Goal: Task Accomplishment & Management: Use online tool/utility

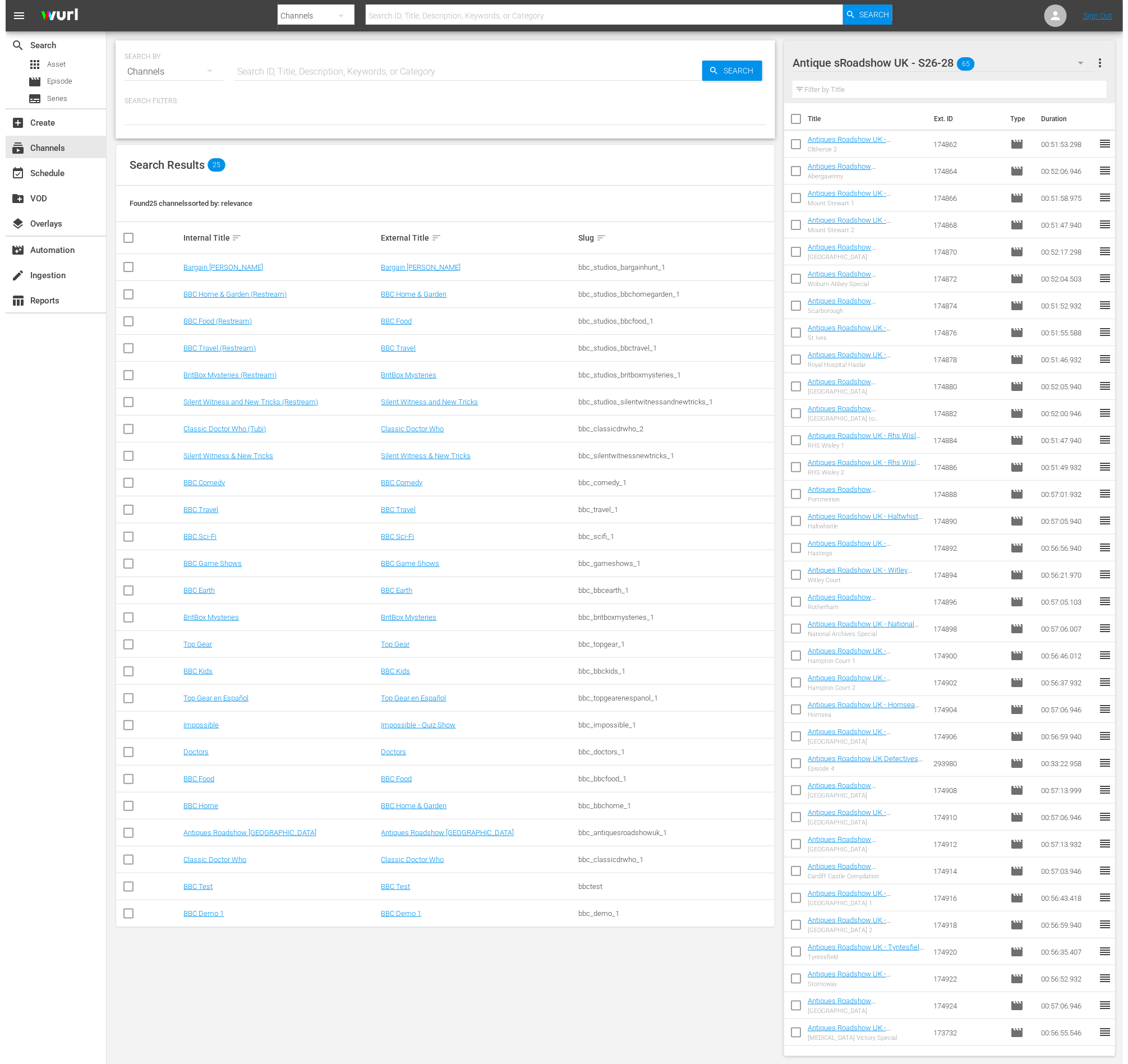
scroll to position [721, 0]
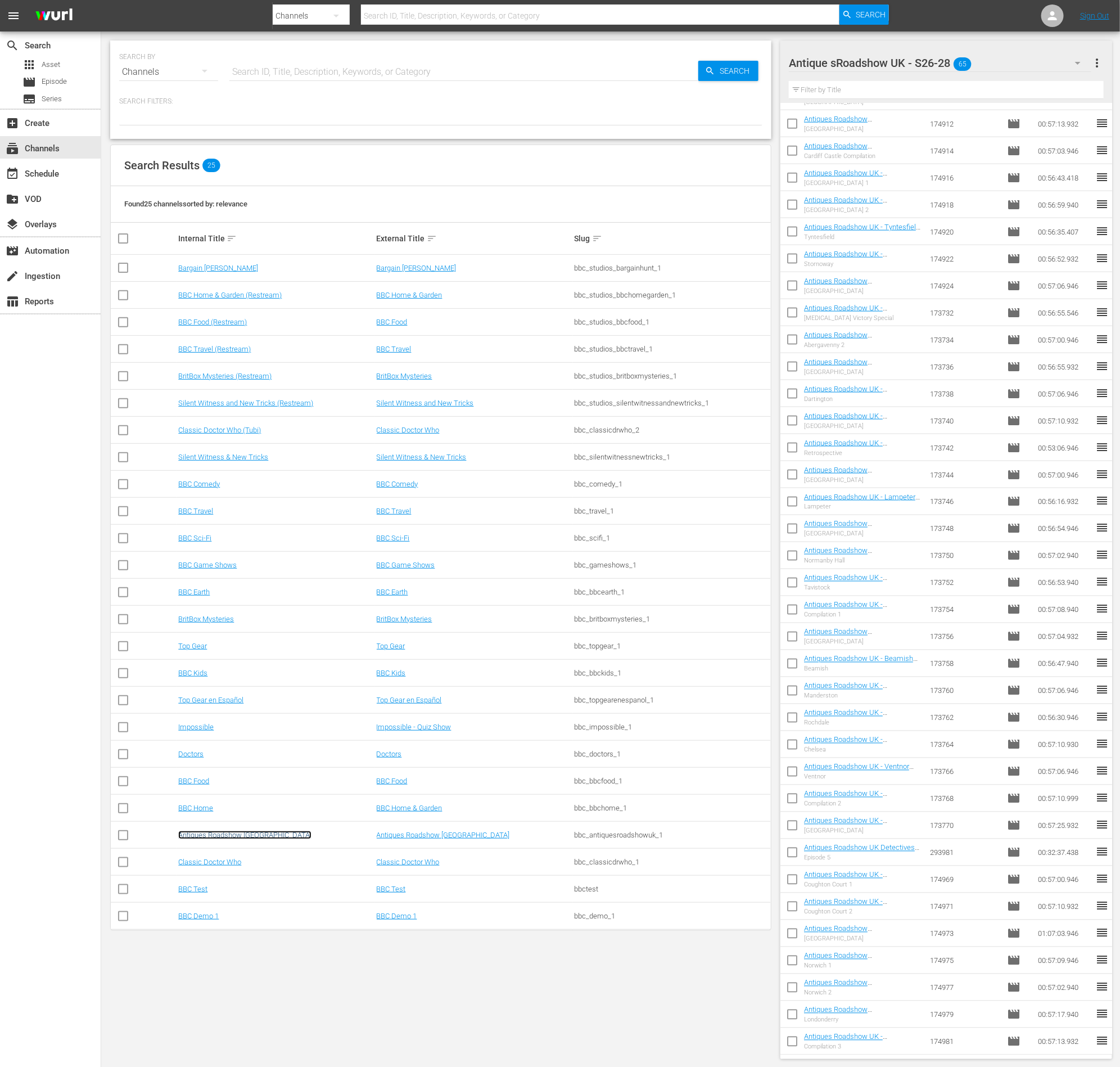
click at [194, 837] on link "Antiques Roadshow [GEOGRAPHIC_DATA]" at bounding box center [245, 835] width 134 height 8
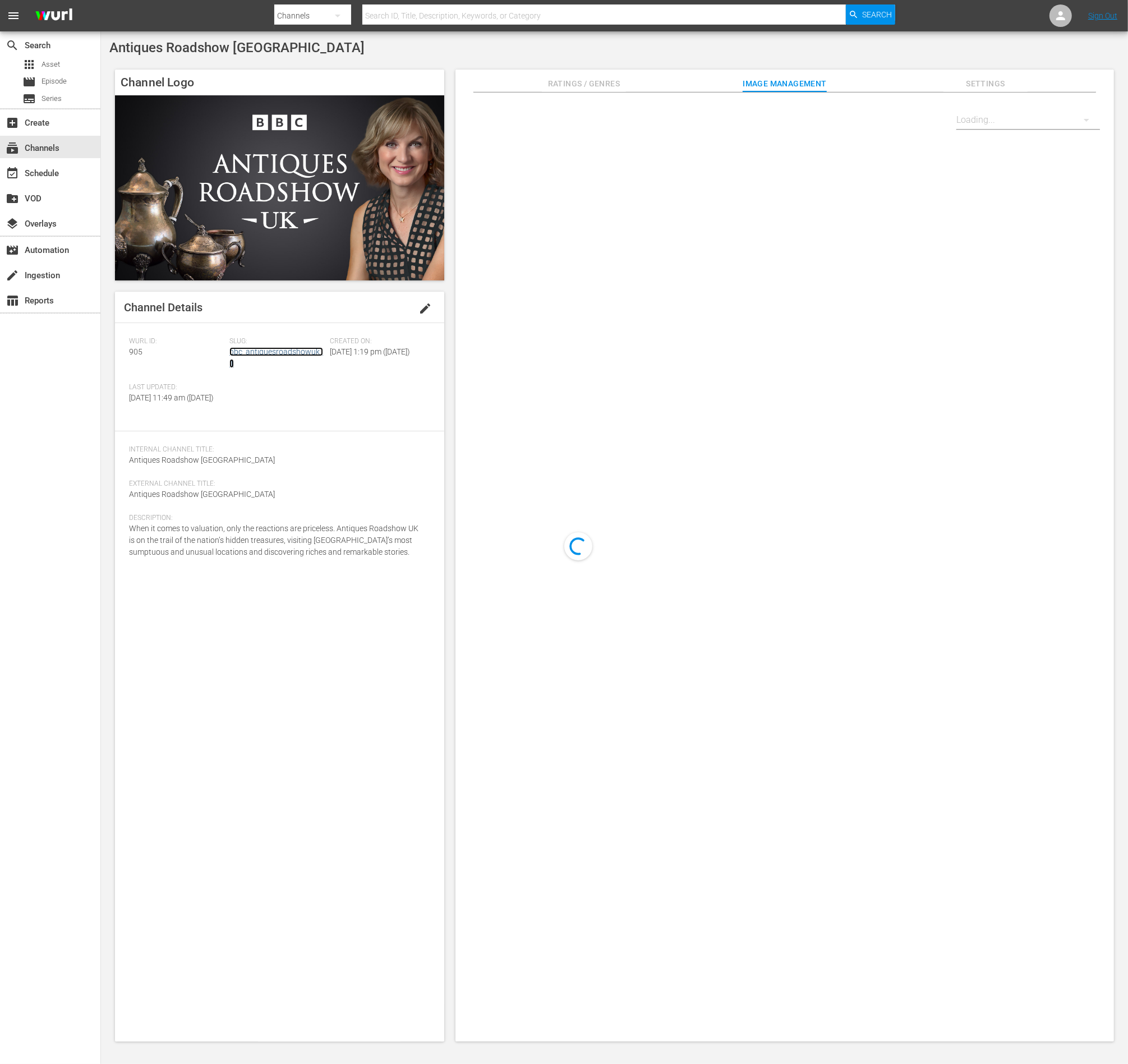
click at [293, 352] on link "bbc_antiquesroadshowuk_1" at bounding box center [276, 357] width 94 height 21
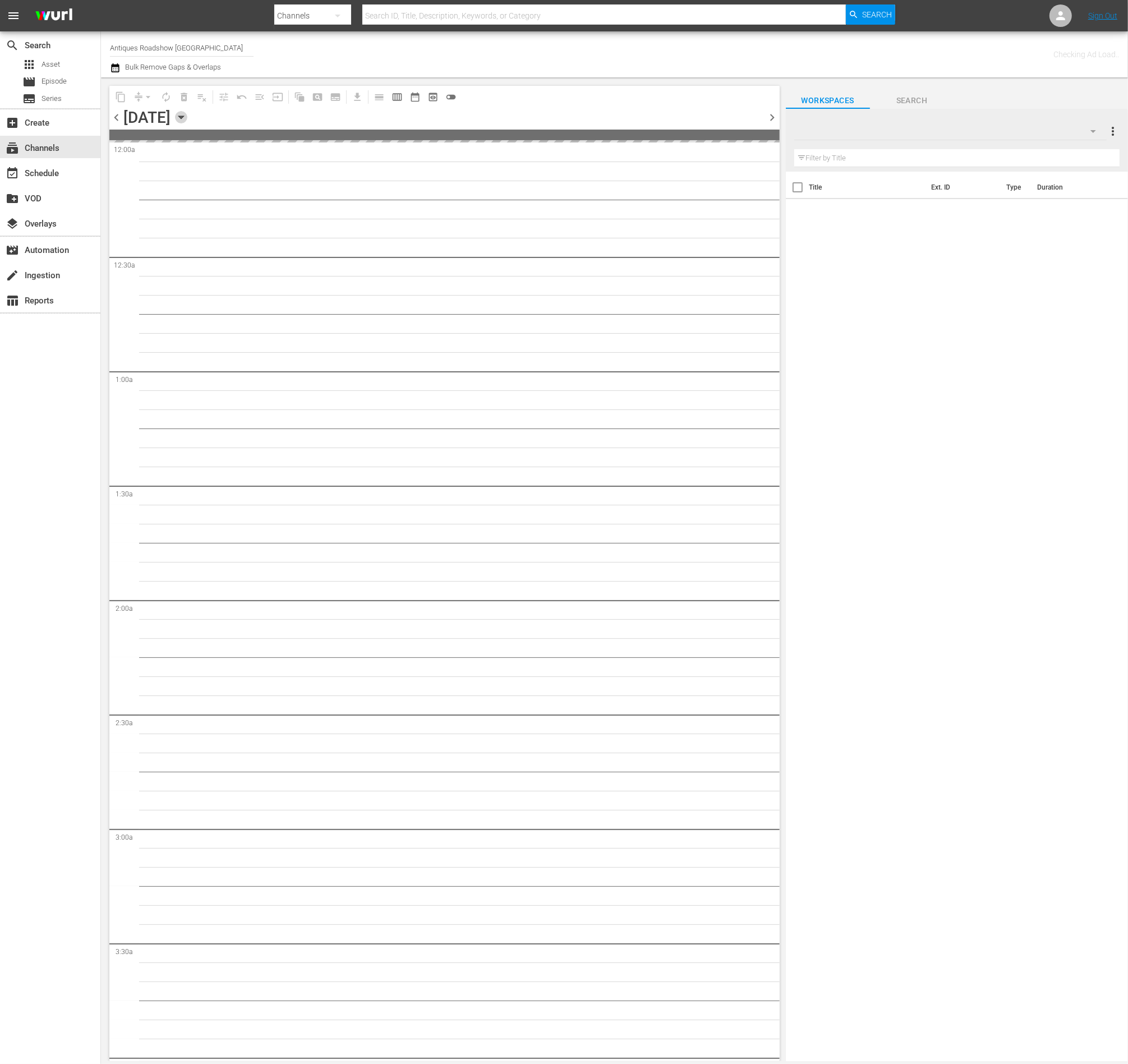
click at [187, 123] on icon "button" at bounding box center [181, 117] width 12 height 12
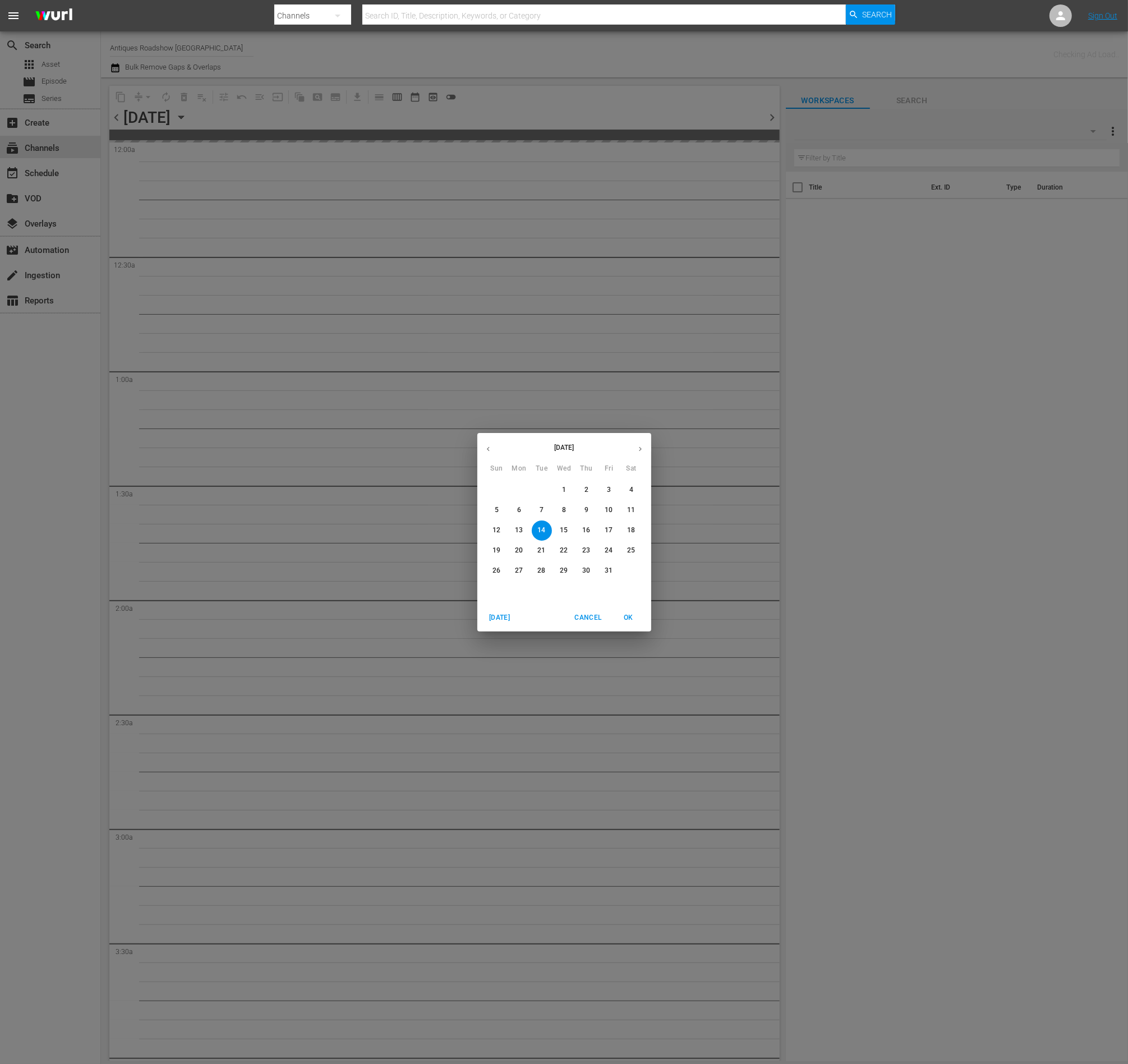
click at [487, 446] on icon "button" at bounding box center [488, 449] width 8 height 8
click at [494, 560] on button "21" at bounding box center [497, 550] width 20 height 20
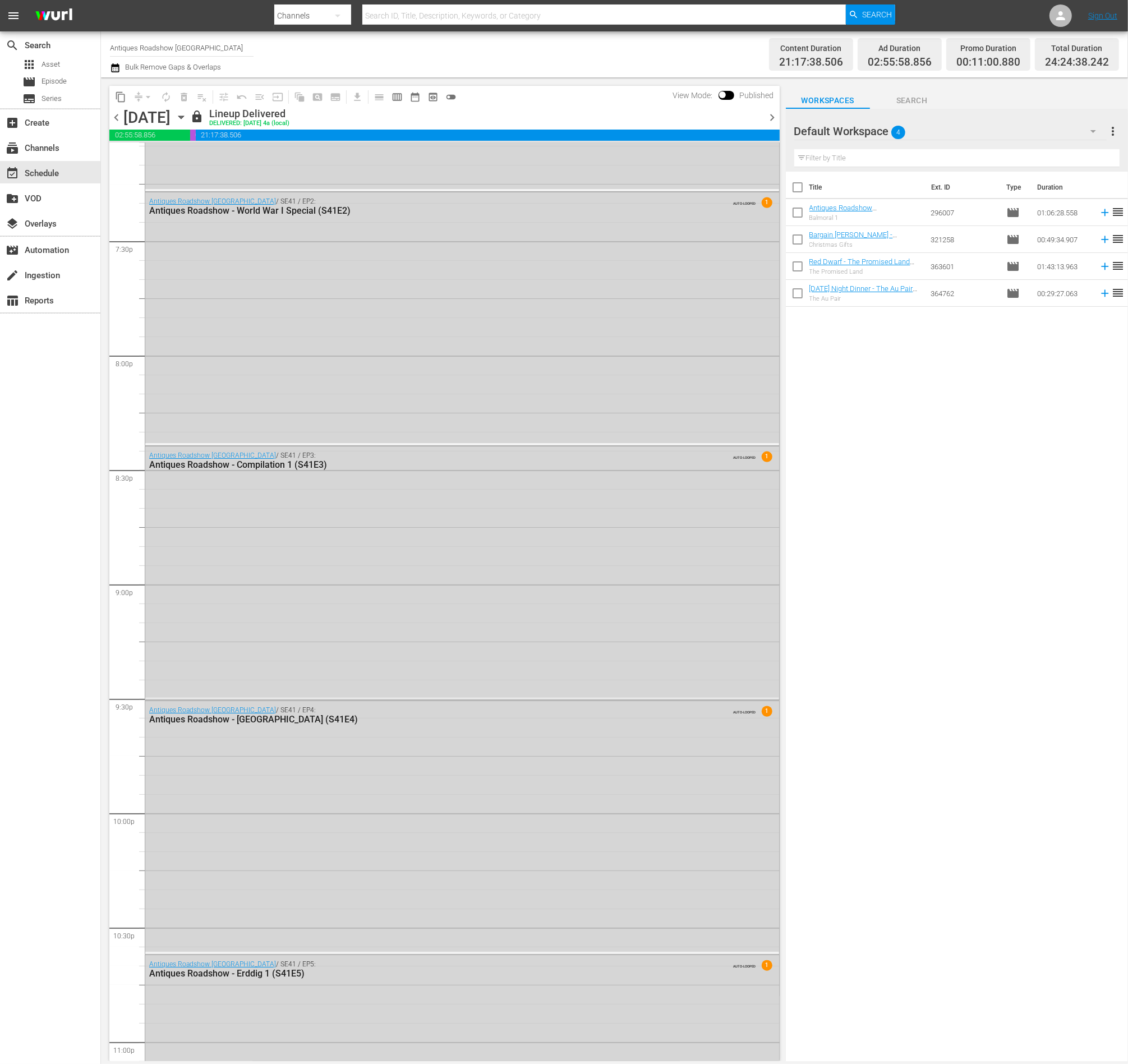
scroll to position [4723, 0]
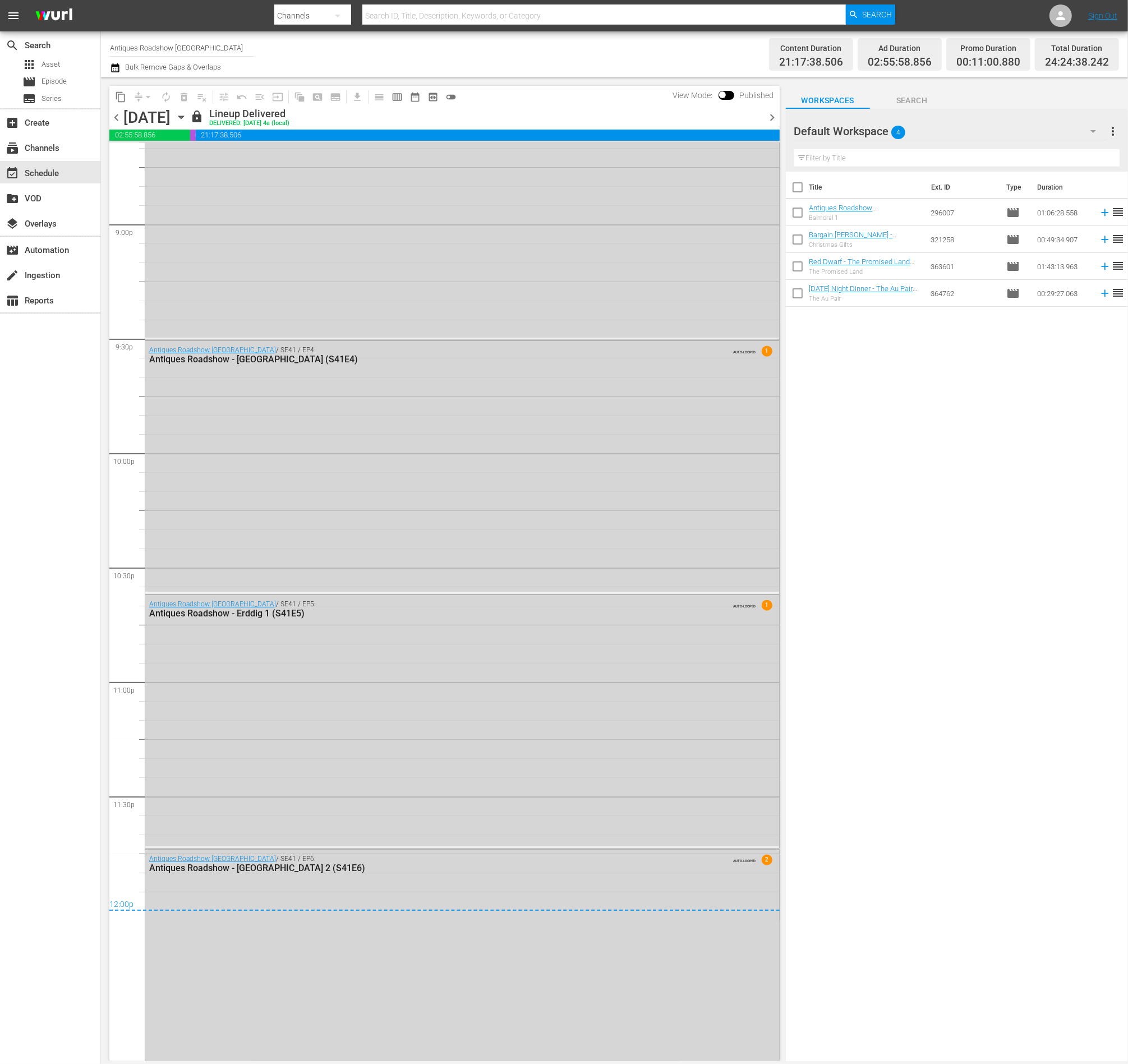
click at [769, 119] on span "chevron_right" at bounding box center [773, 117] width 14 height 14
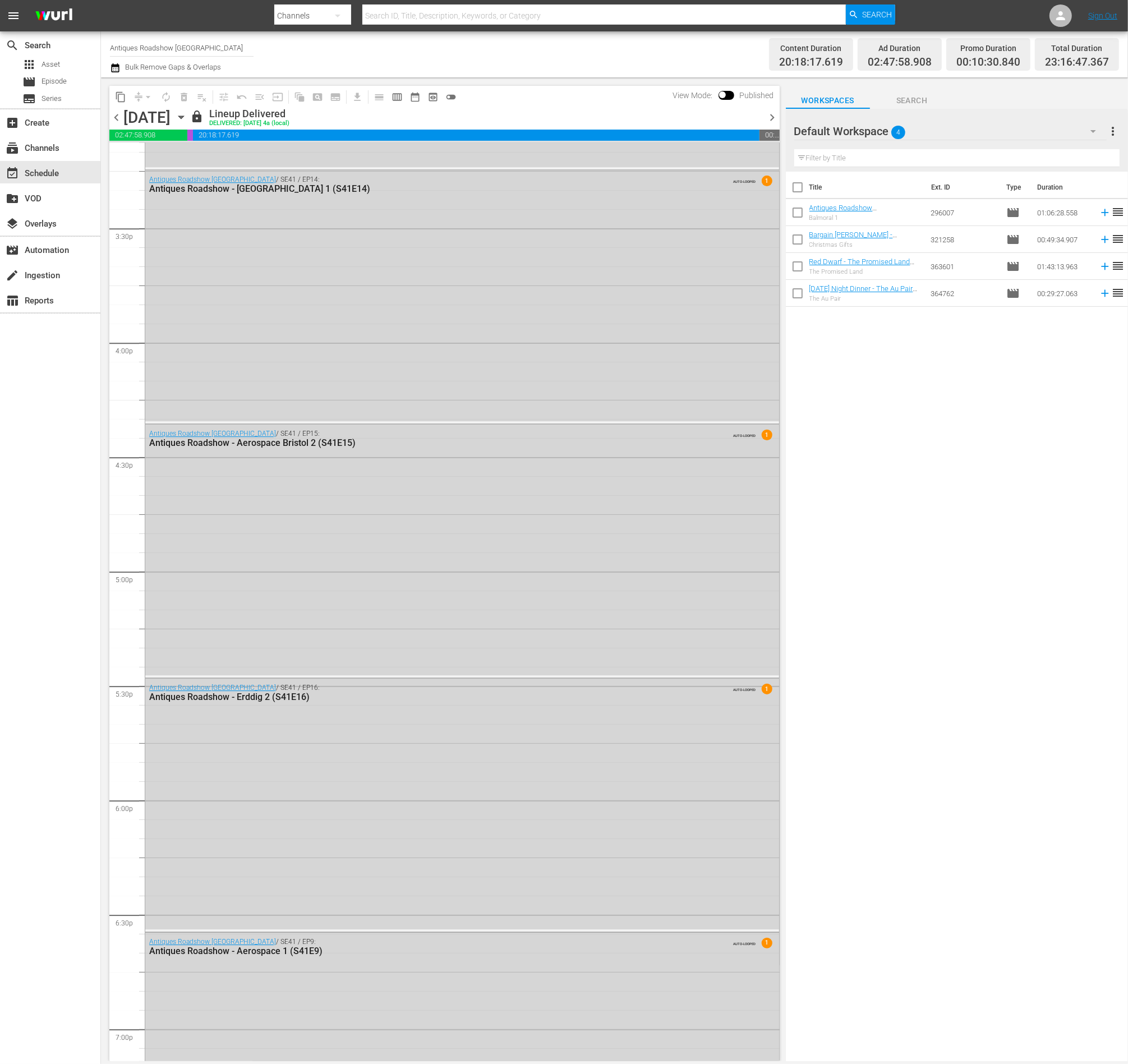
scroll to position [3155, 0]
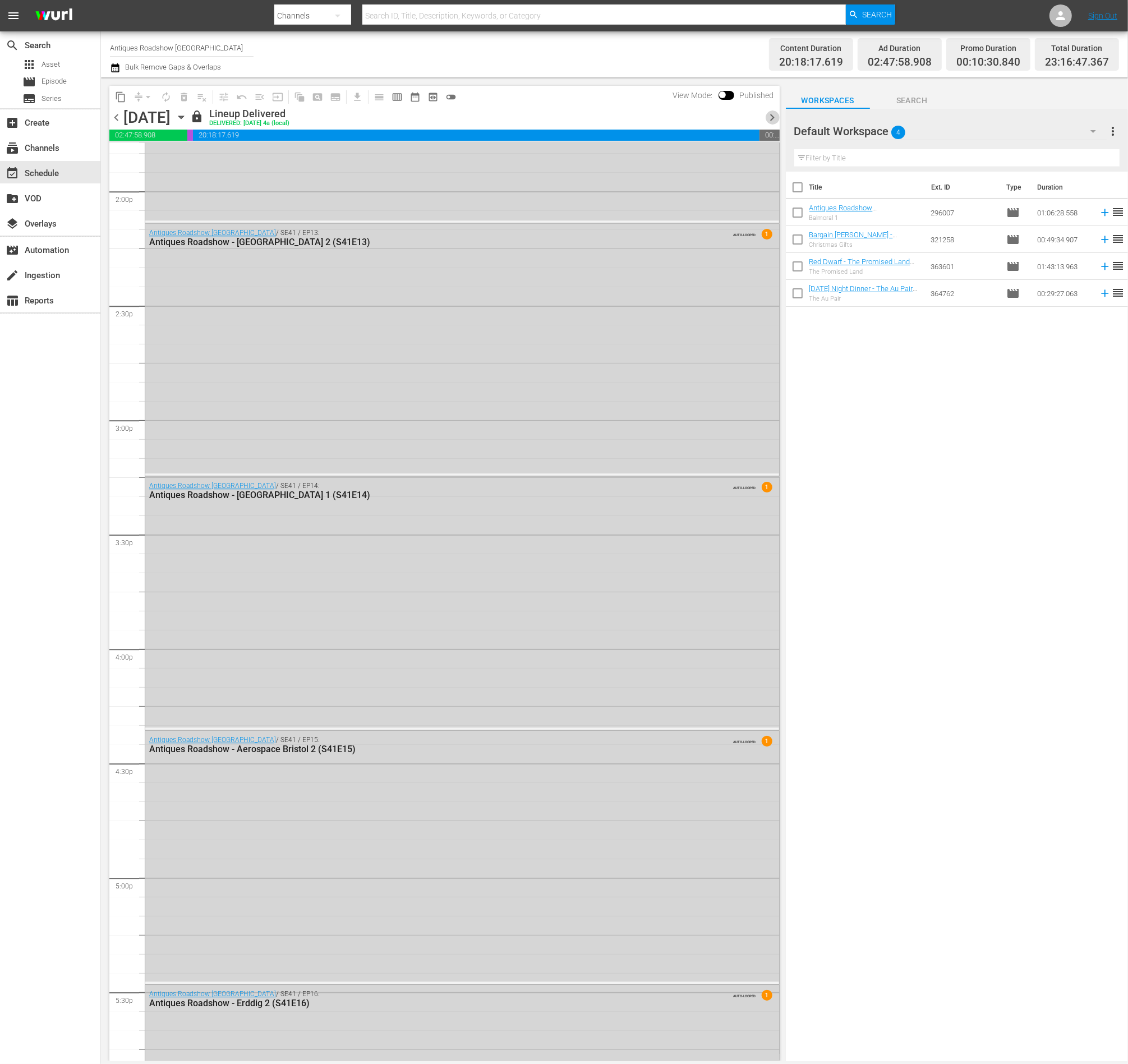
click at [775, 119] on span "chevron_right" at bounding box center [773, 117] width 14 height 14
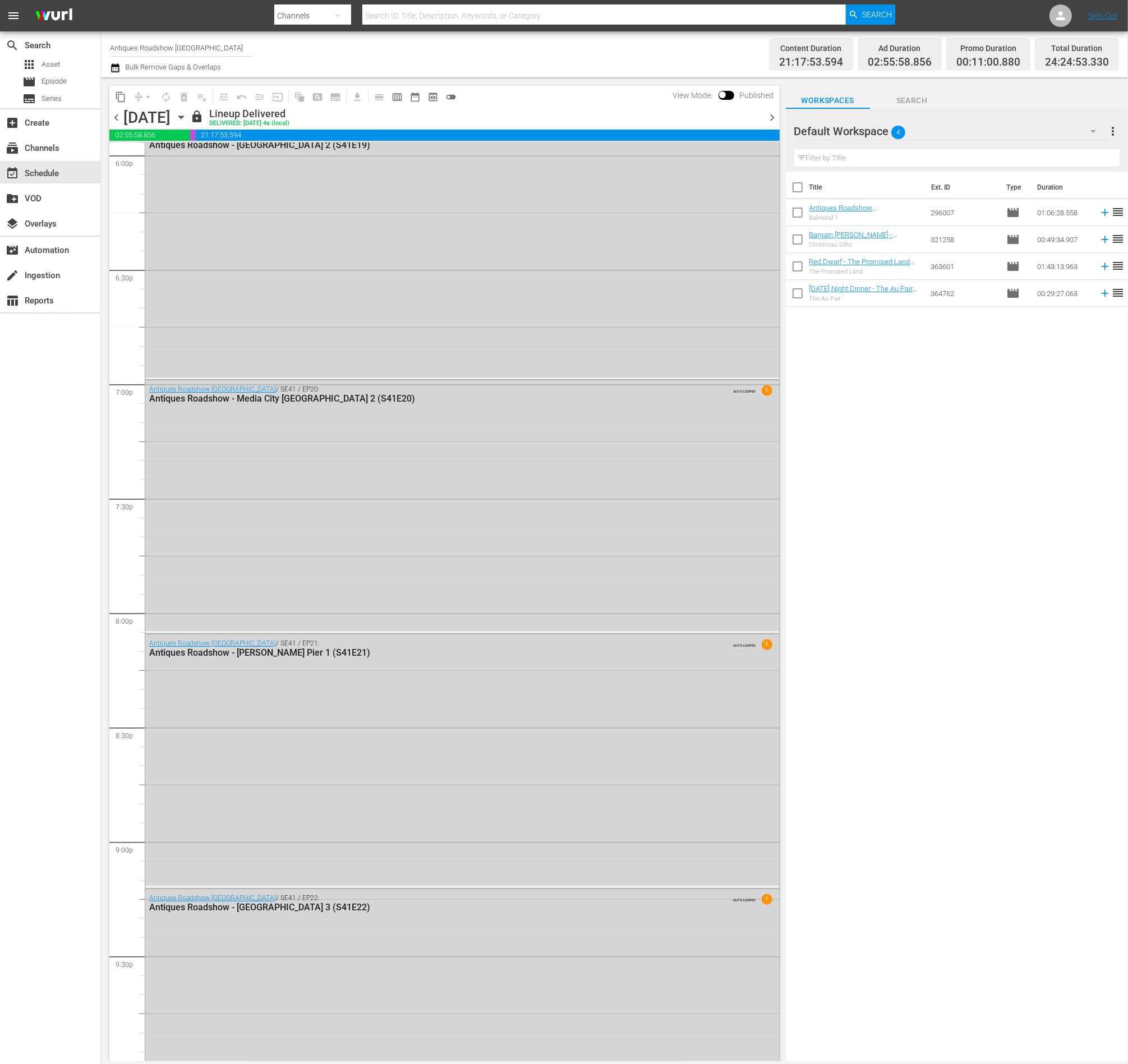
scroll to position [4694, 0]
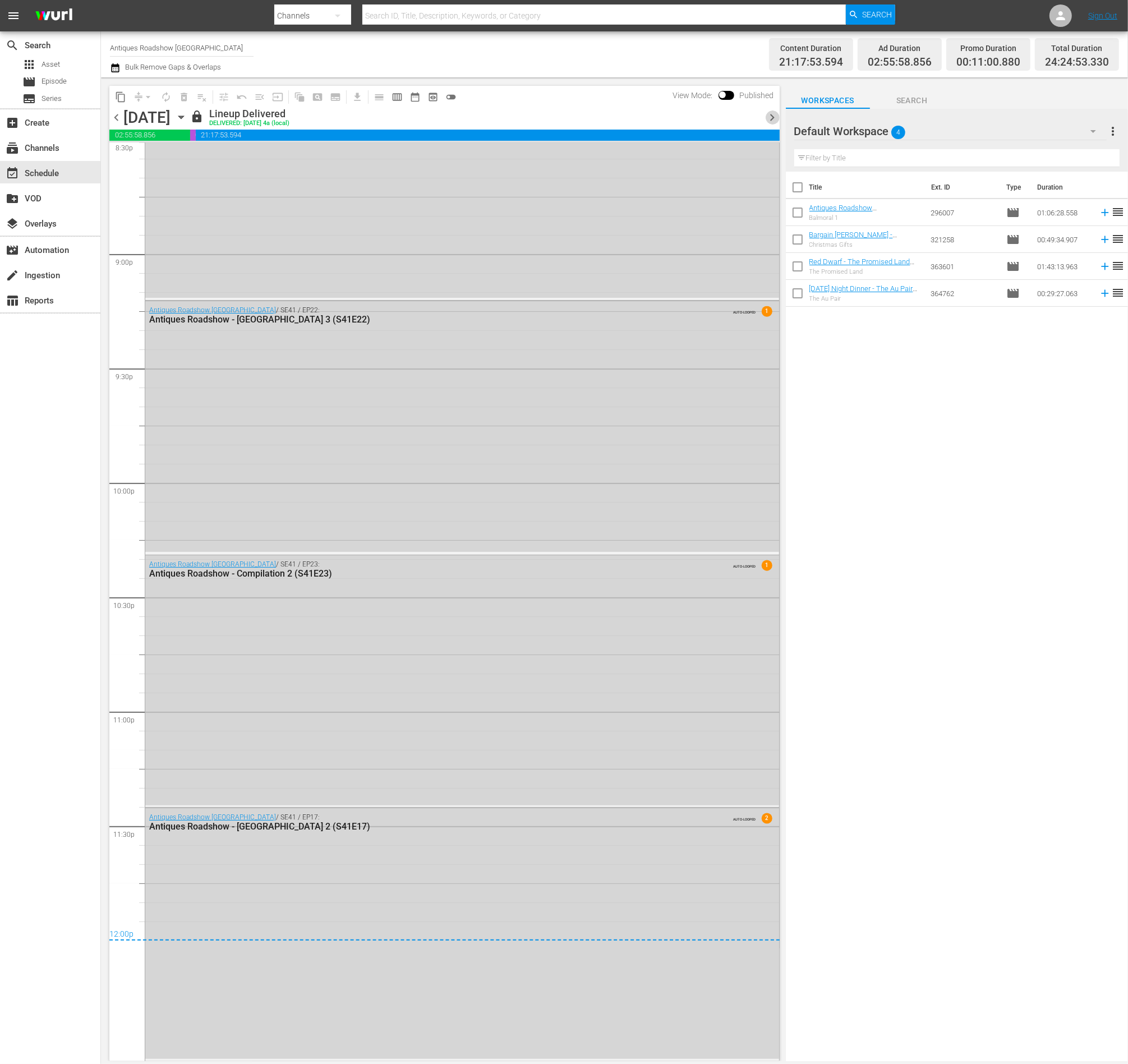
click at [771, 117] on span "chevron_right" at bounding box center [773, 117] width 14 height 14
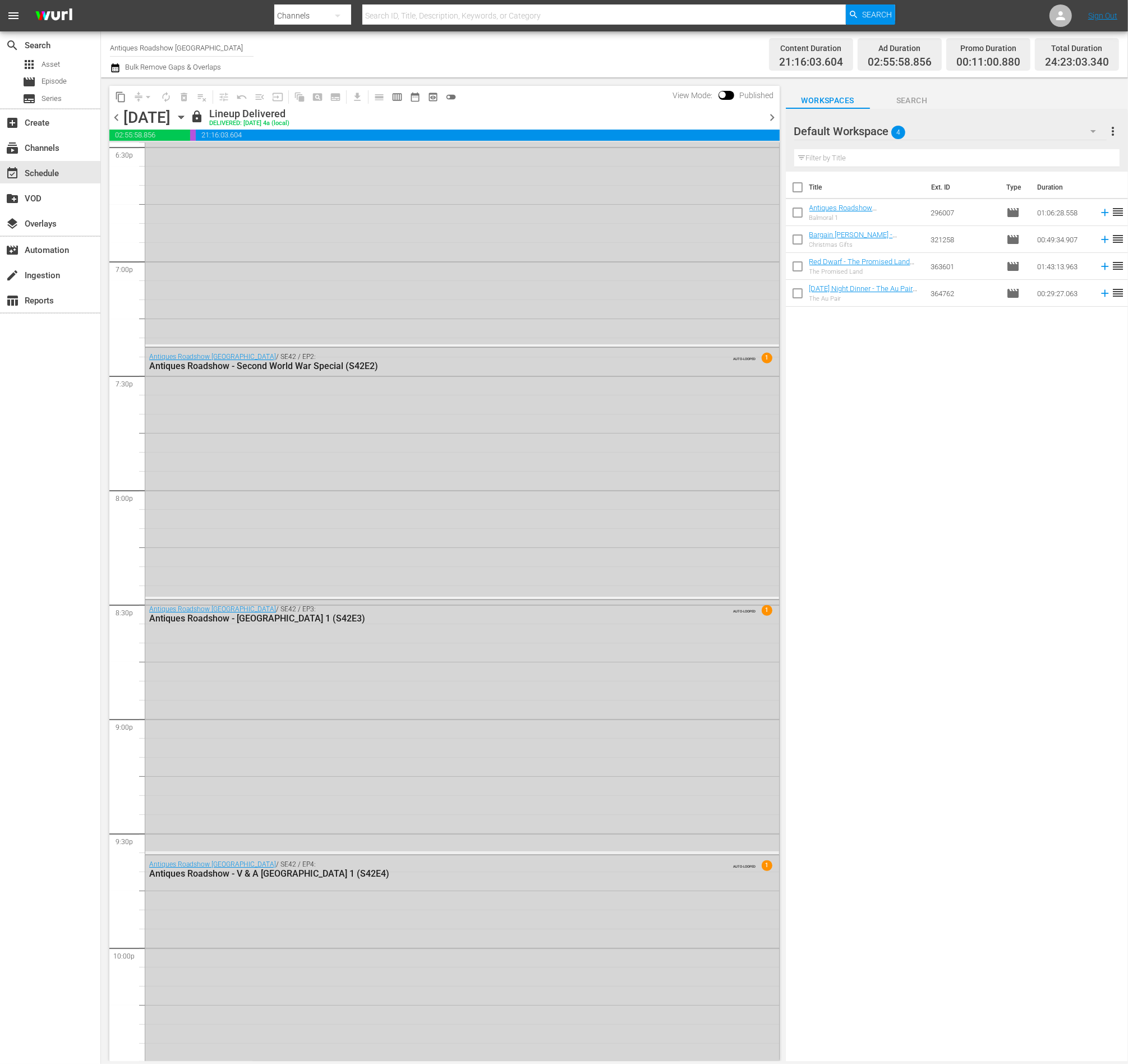
scroll to position [4259, 0]
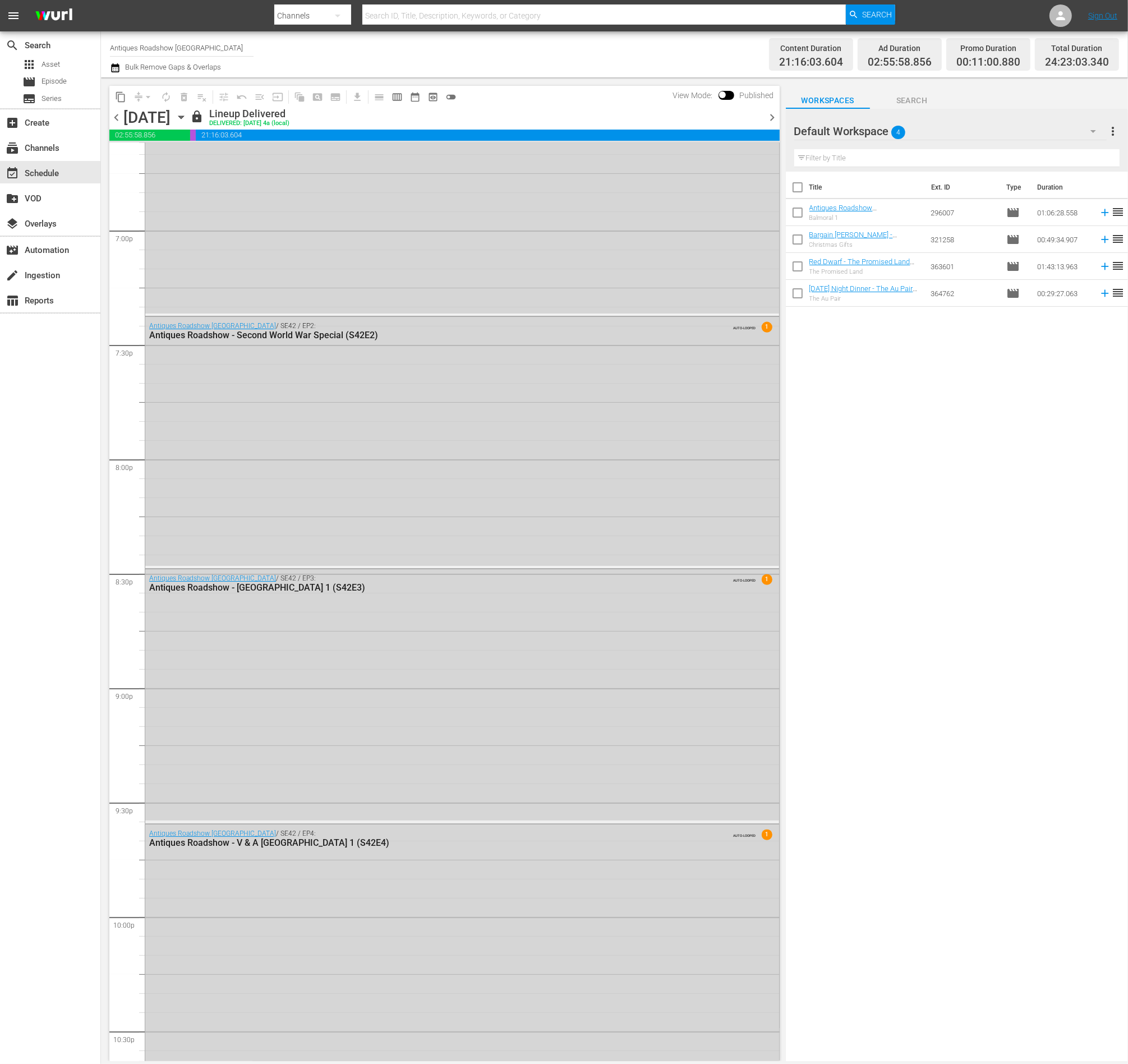
click at [771, 121] on span "chevron_right" at bounding box center [773, 117] width 14 height 14
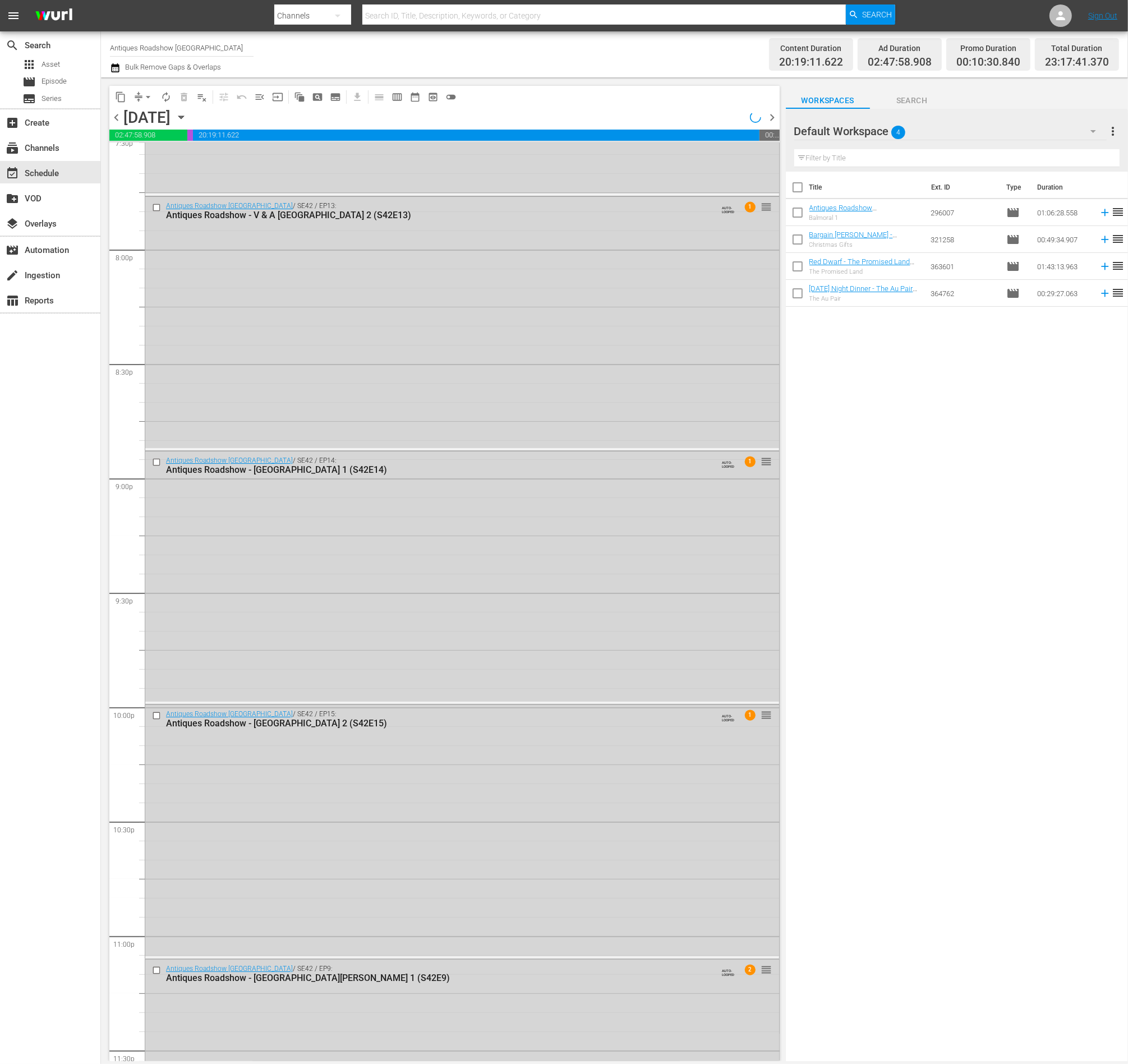
scroll to position [4316, 0]
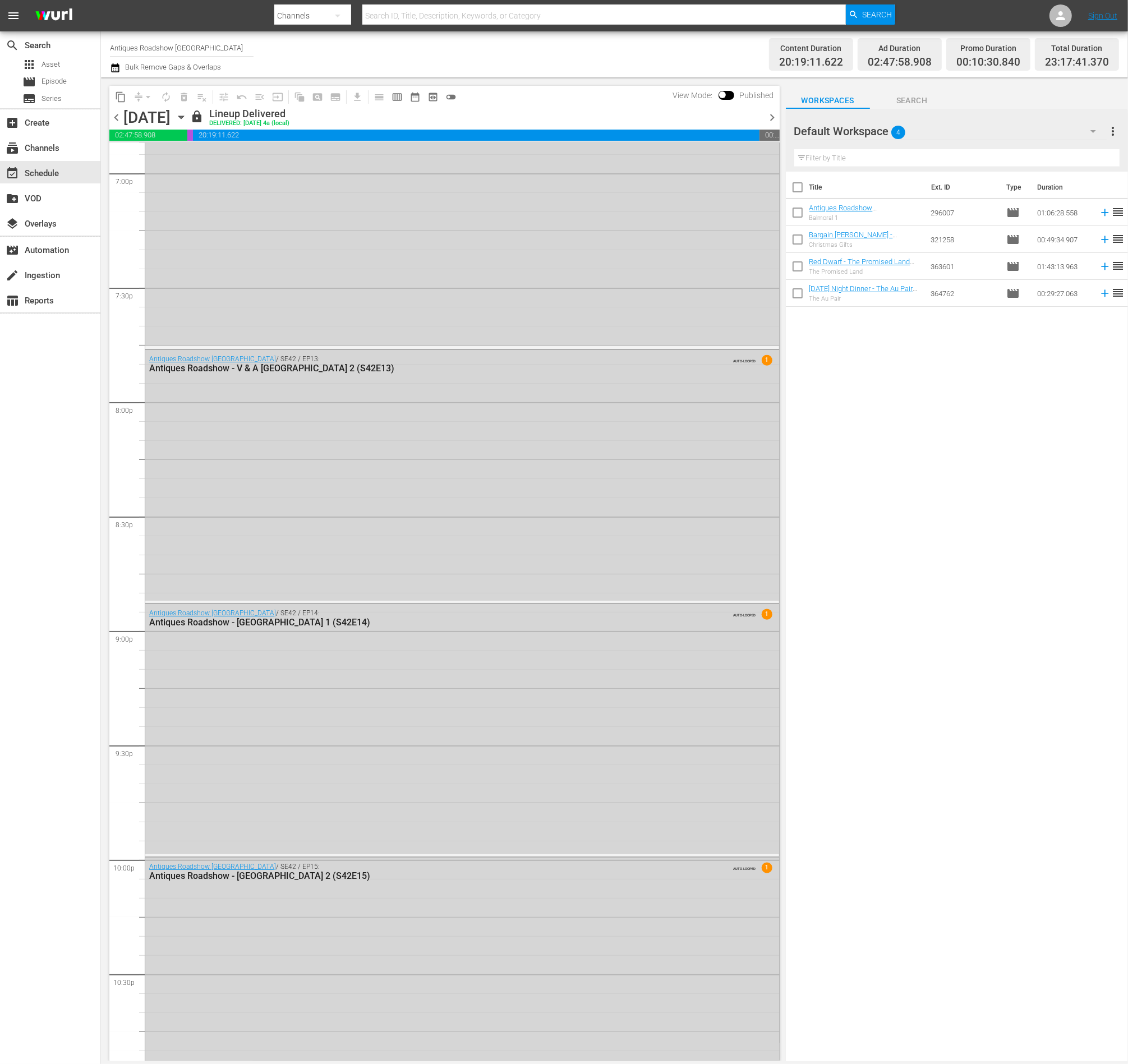
click at [771, 114] on span "chevron_right" at bounding box center [773, 117] width 14 height 14
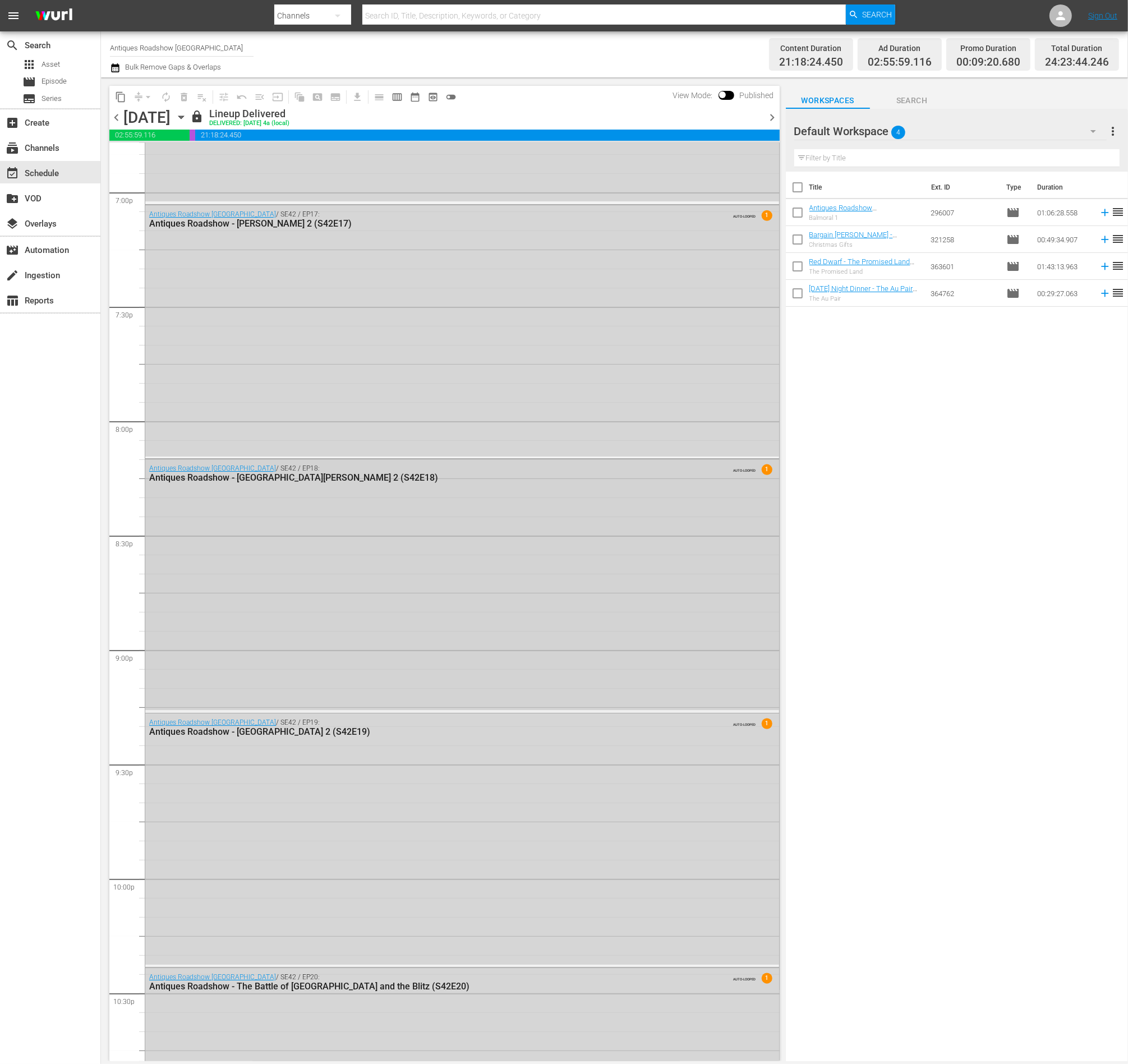
scroll to position [4711, 0]
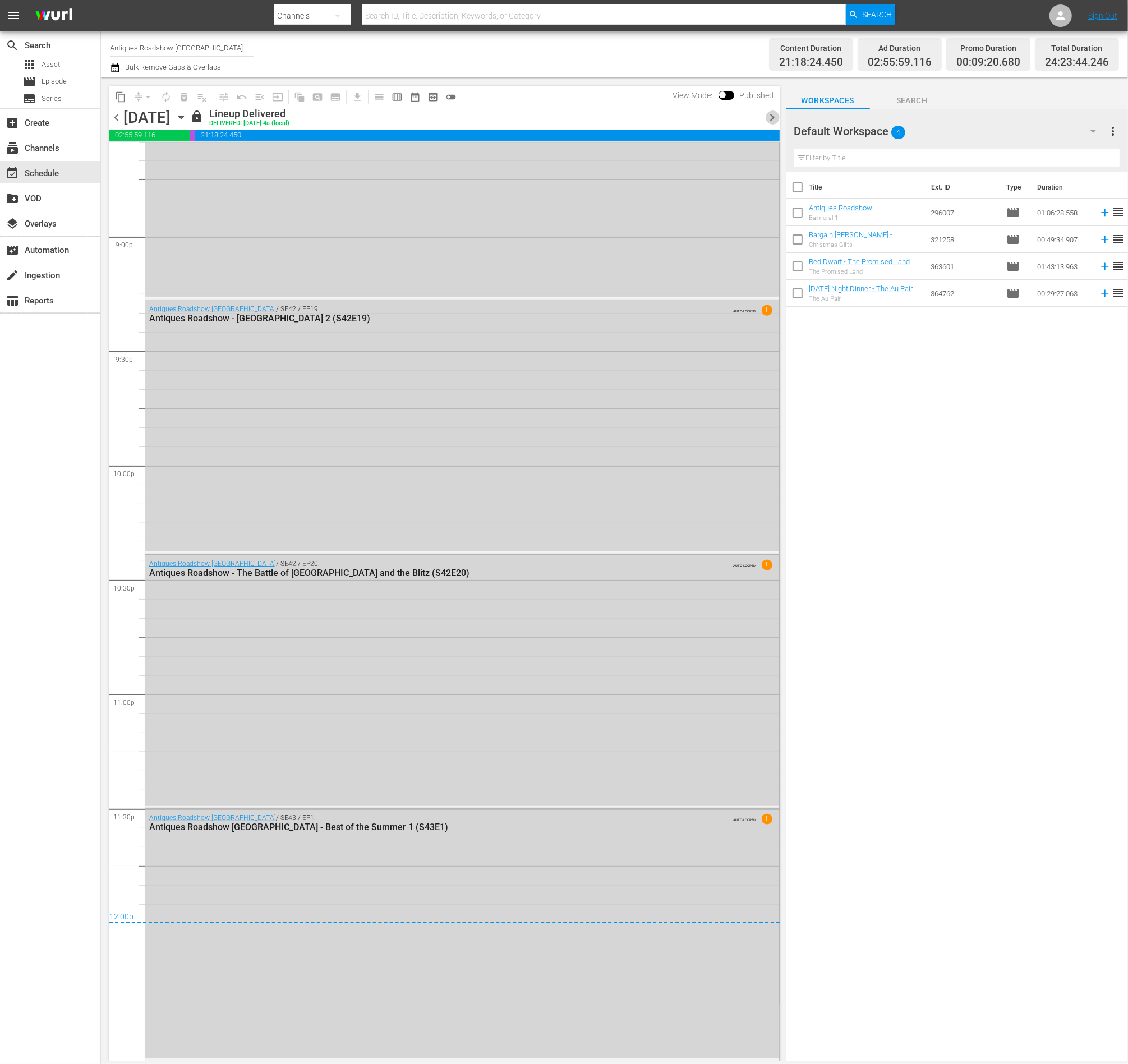
click at [769, 116] on span "chevron_right" at bounding box center [773, 117] width 14 height 14
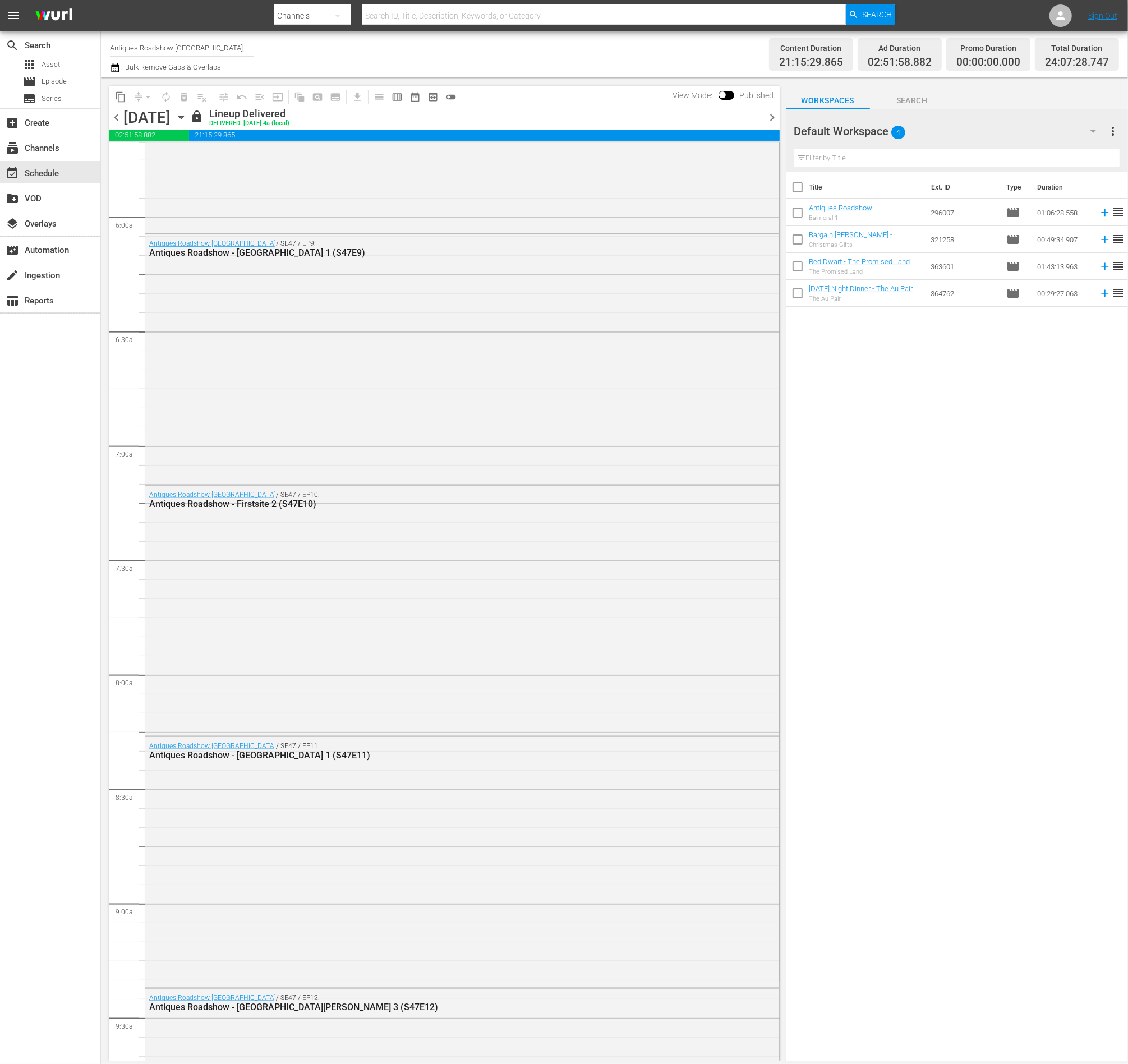
scroll to position [1470, 0]
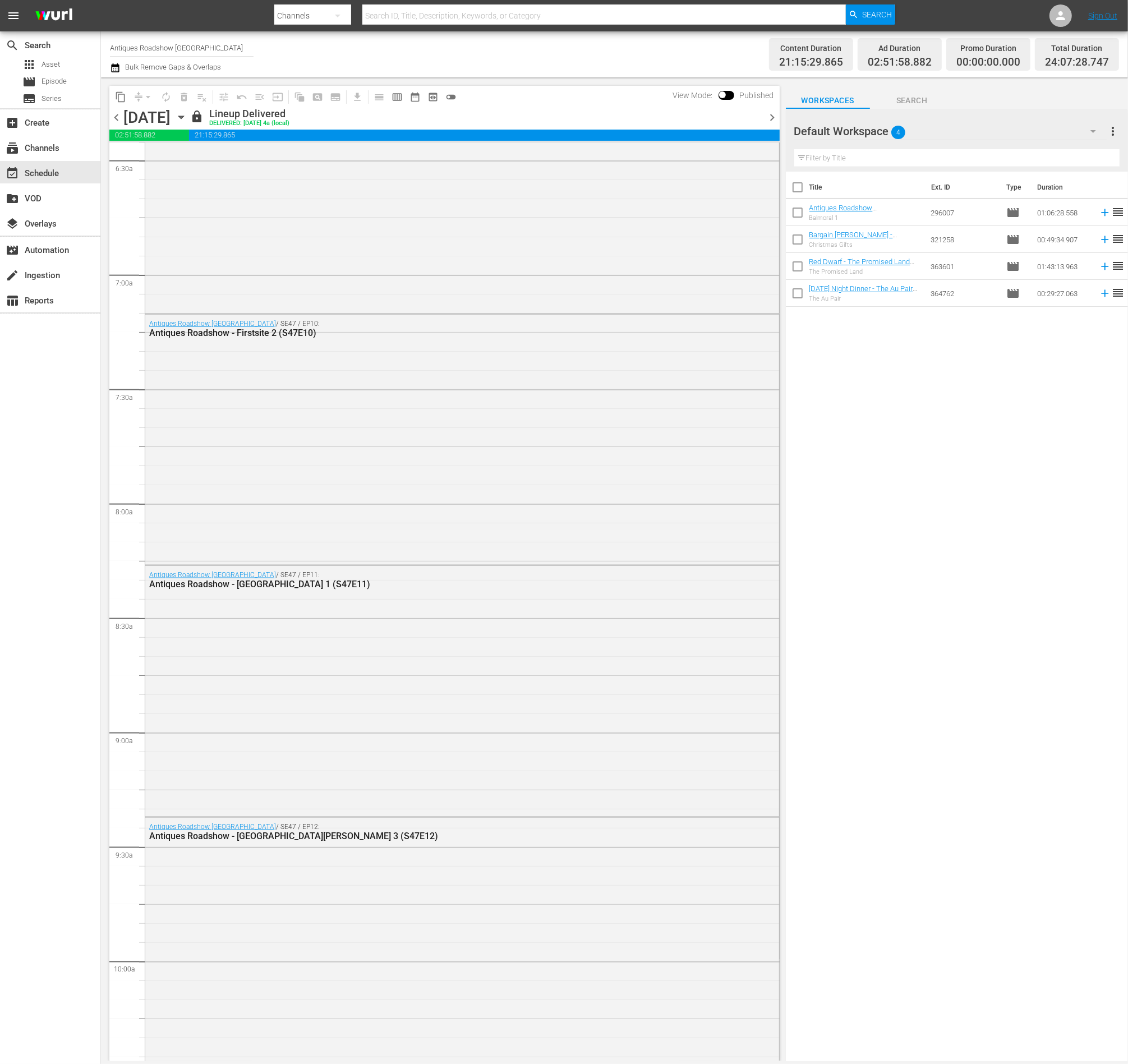
click at [769, 126] on div "chevron_left [DATE] [DATE] lock Lineup Delivered DELIVERED: [DATE] 4a (local) c…" at bounding box center [445, 119] width 670 height 22
click at [775, 114] on span "chevron_right" at bounding box center [773, 117] width 14 height 14
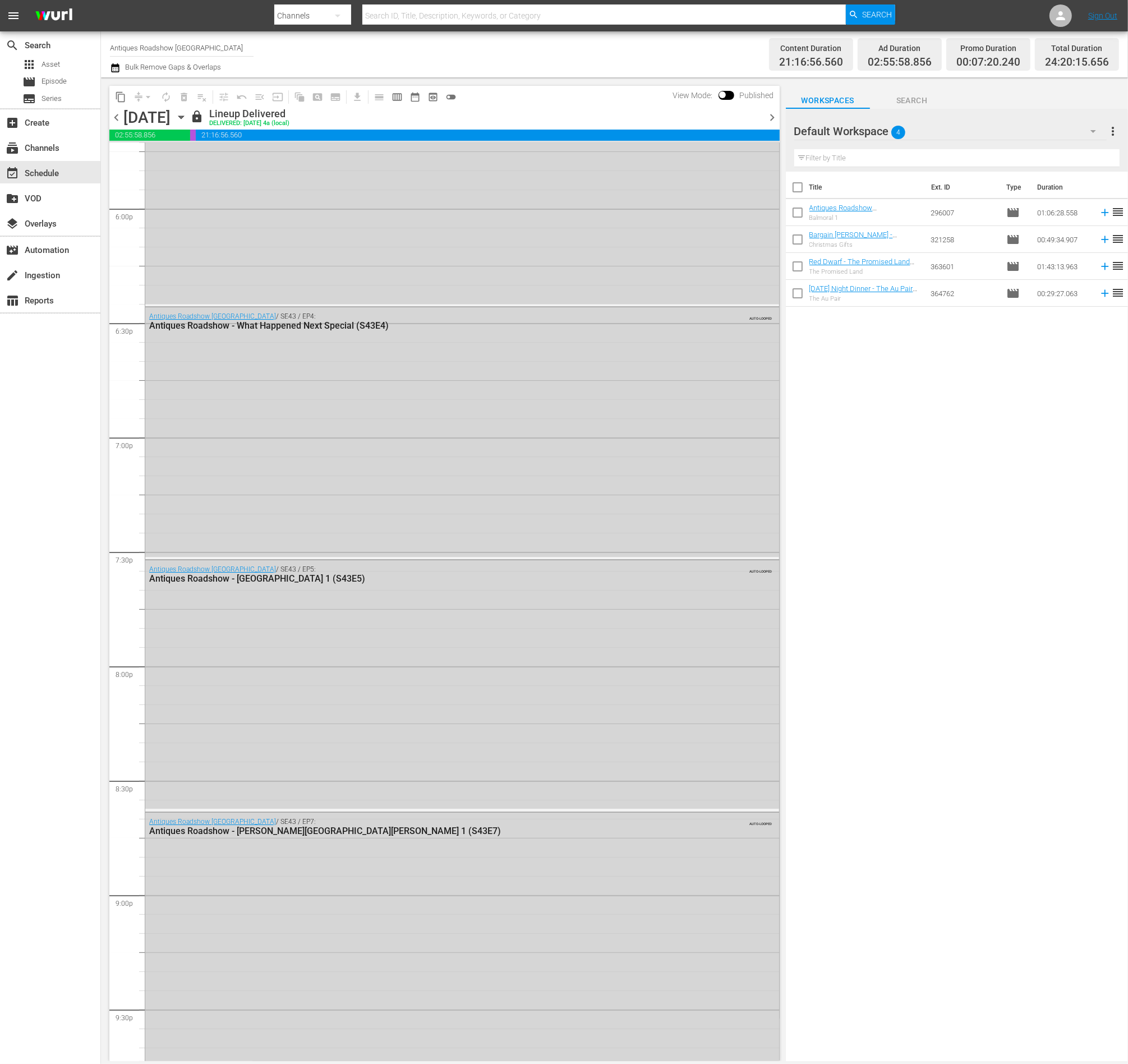
scroll to position [4606, 0]
